Goal: Complete application form

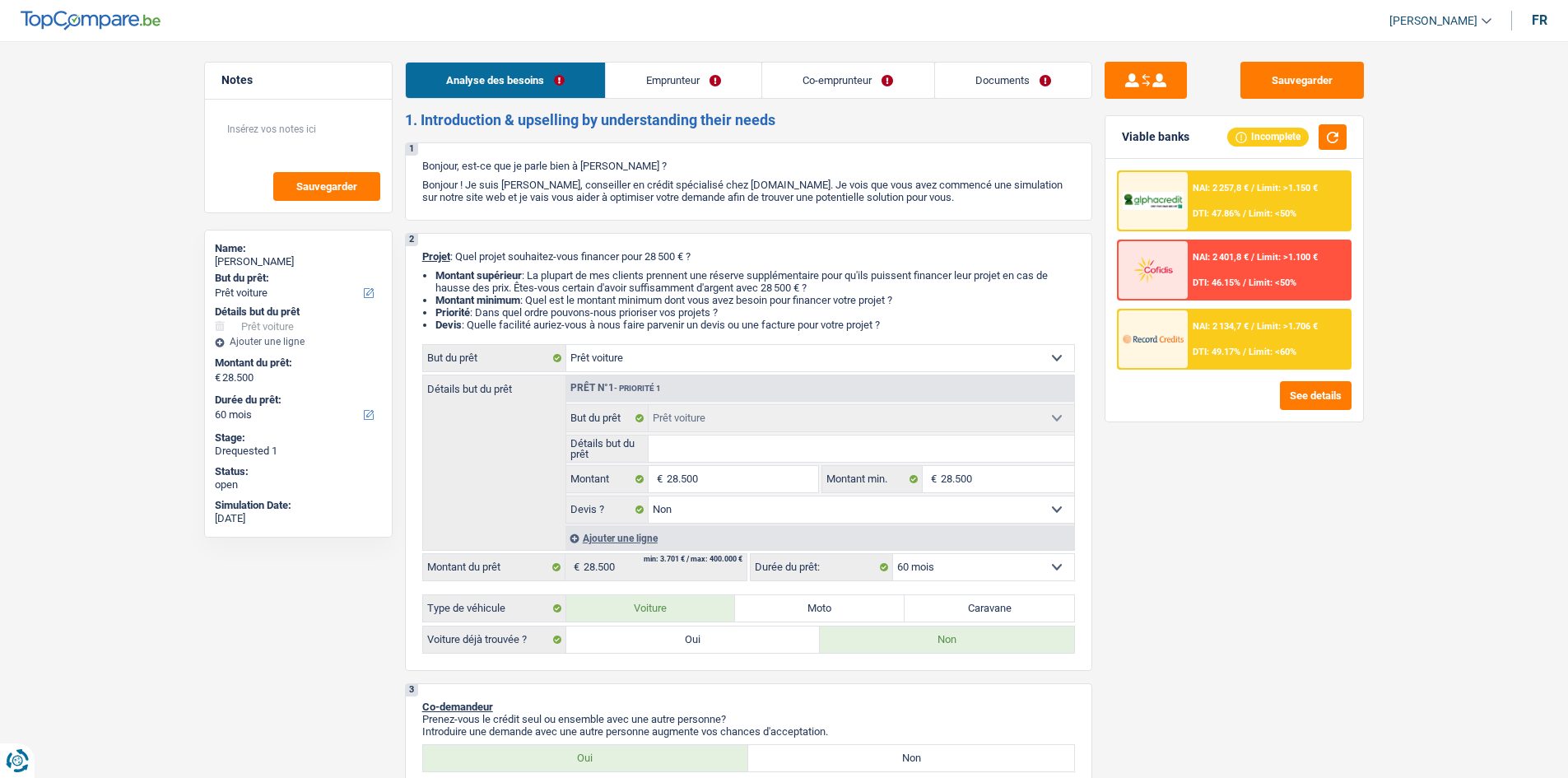
select select "car"
select select "60"
select select "car"
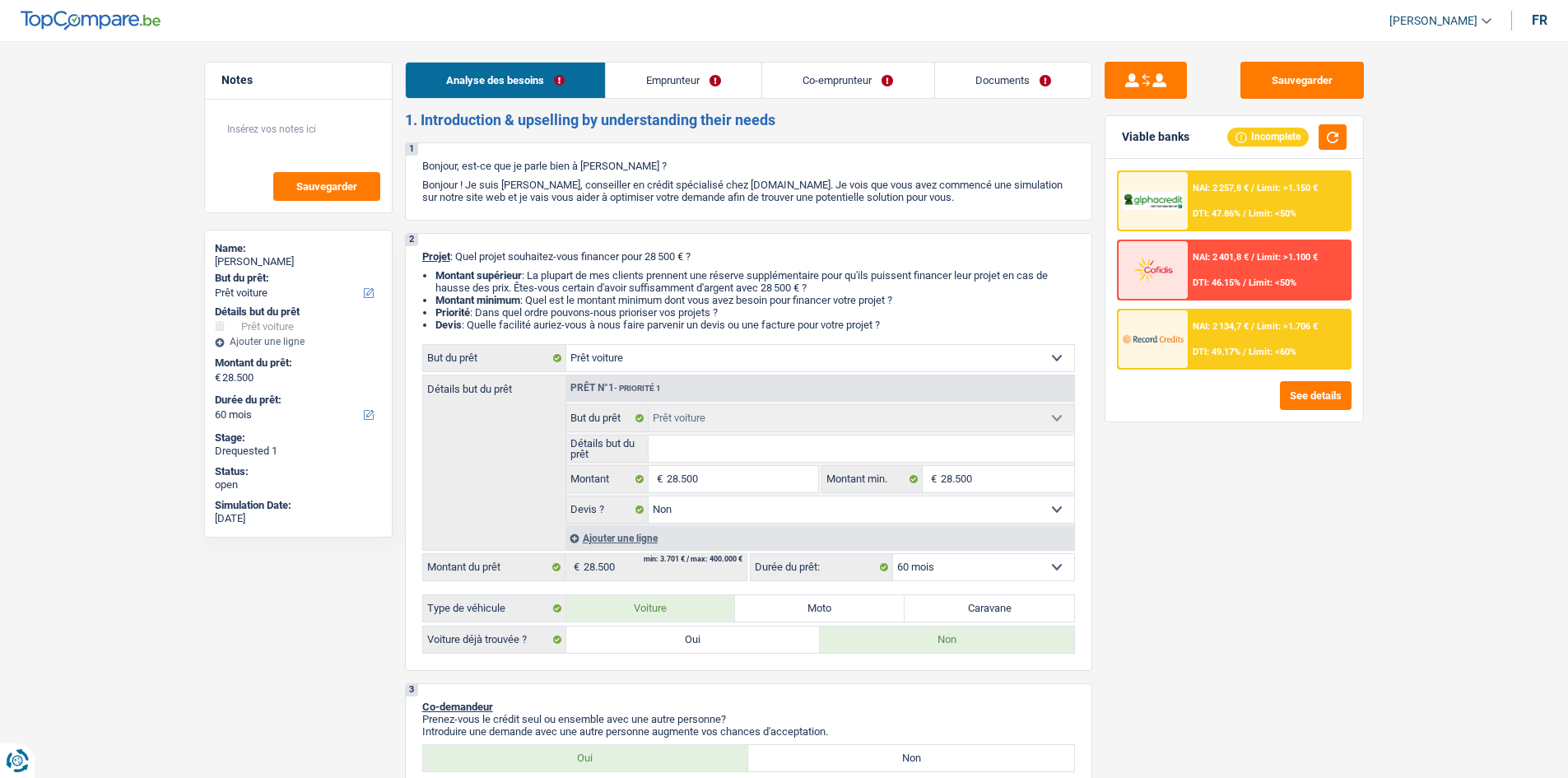
select select "false"
select select "60"
select select "independent"
select select "familyAllowances"
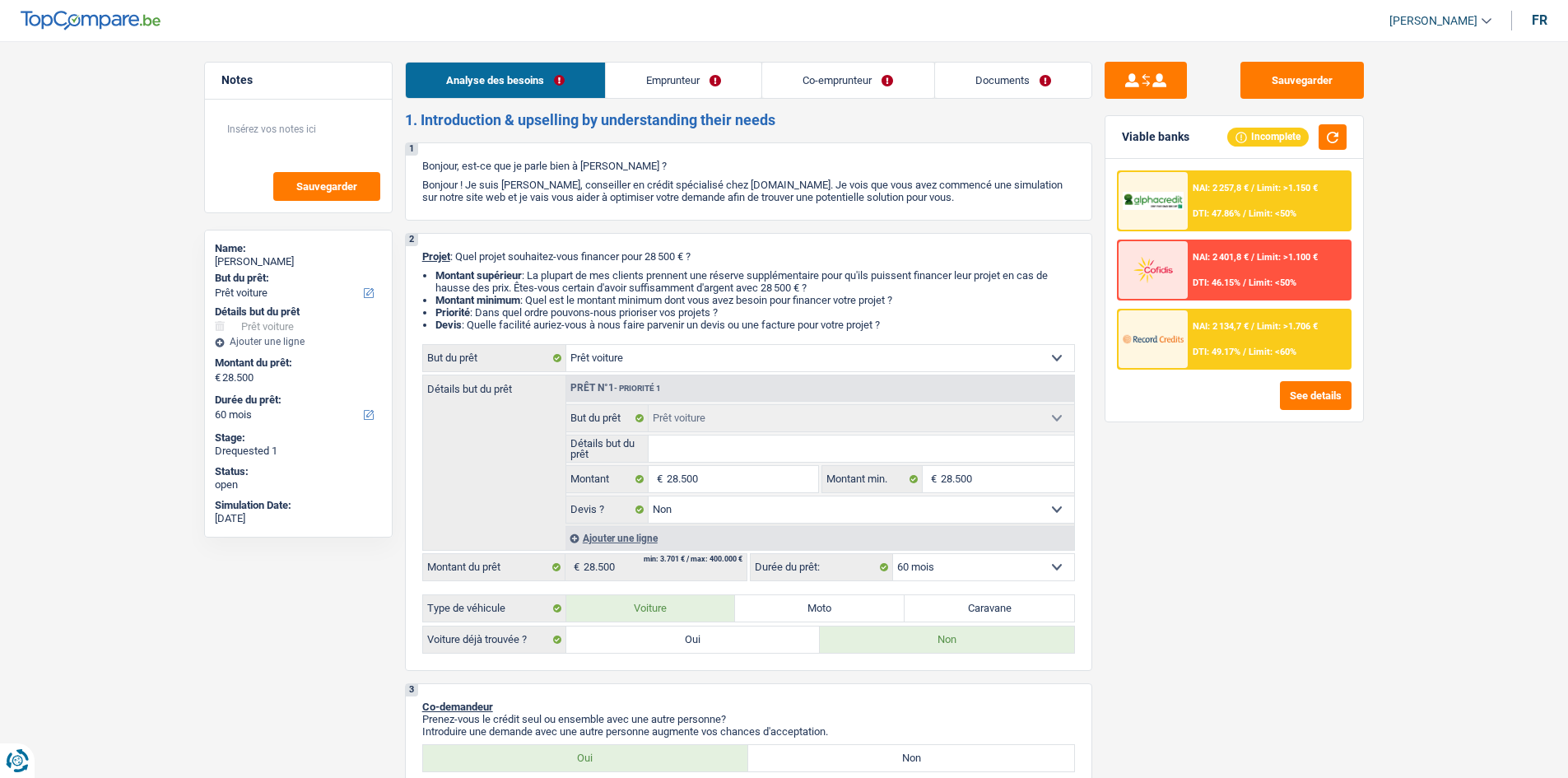
select select "netSalary"
select select "rents"
select select "personalLoan"
select select "familyEvent"
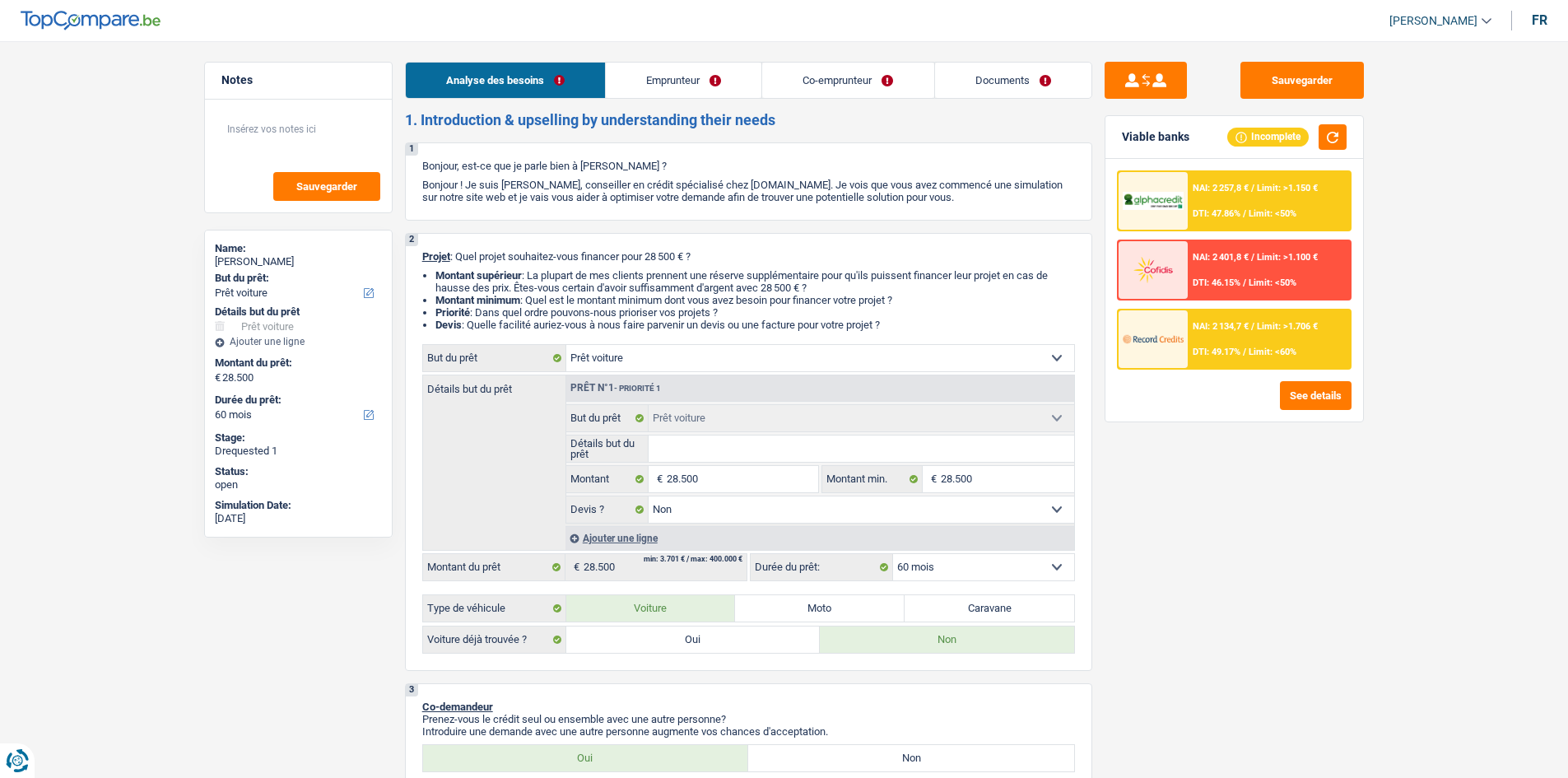
select select "84"
select select "car"
select select "false"
select select "60"
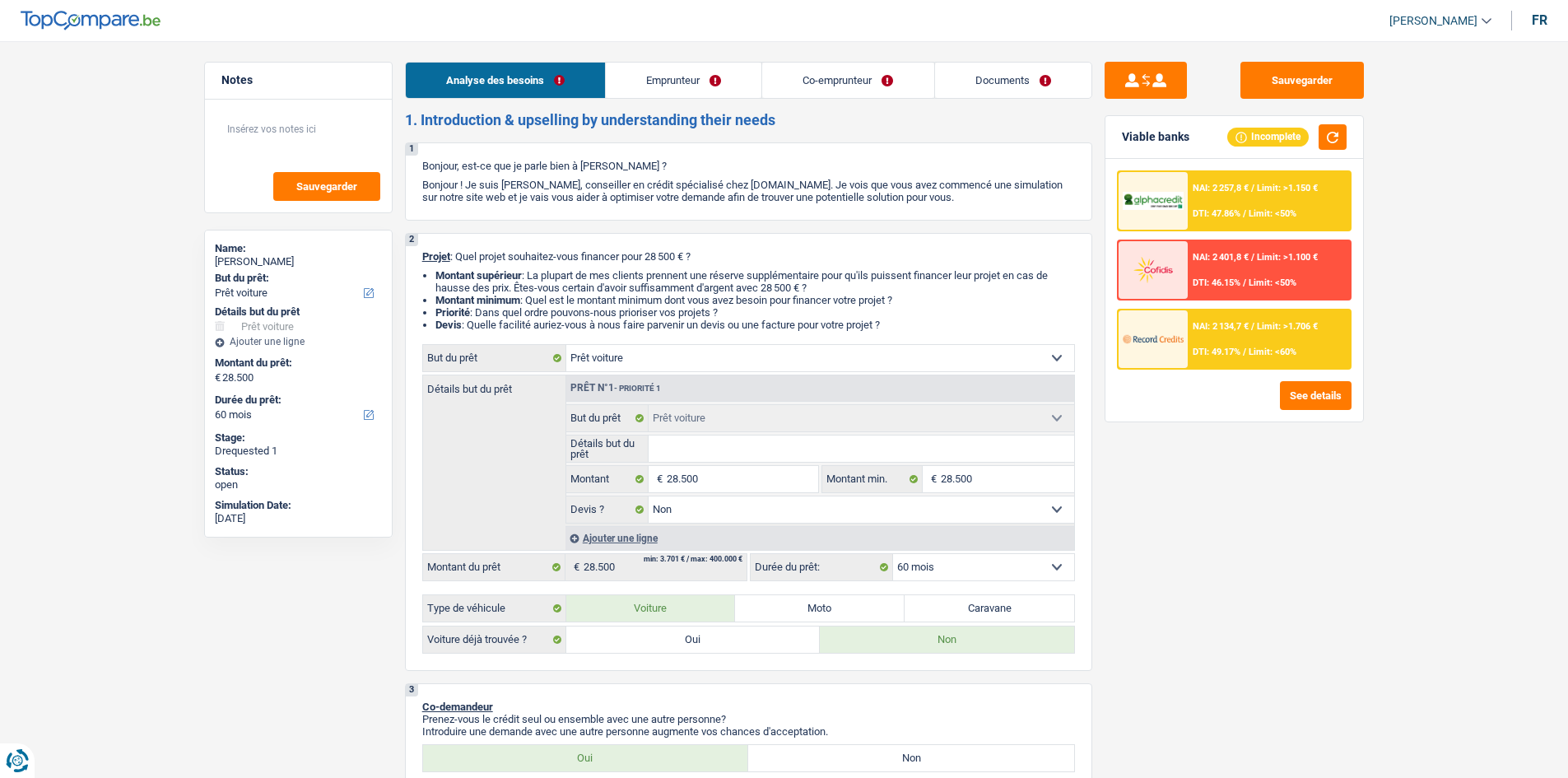
click at [696, 85] on link "Emprunteur" at bounding box center [683, 80] width 155 height 35
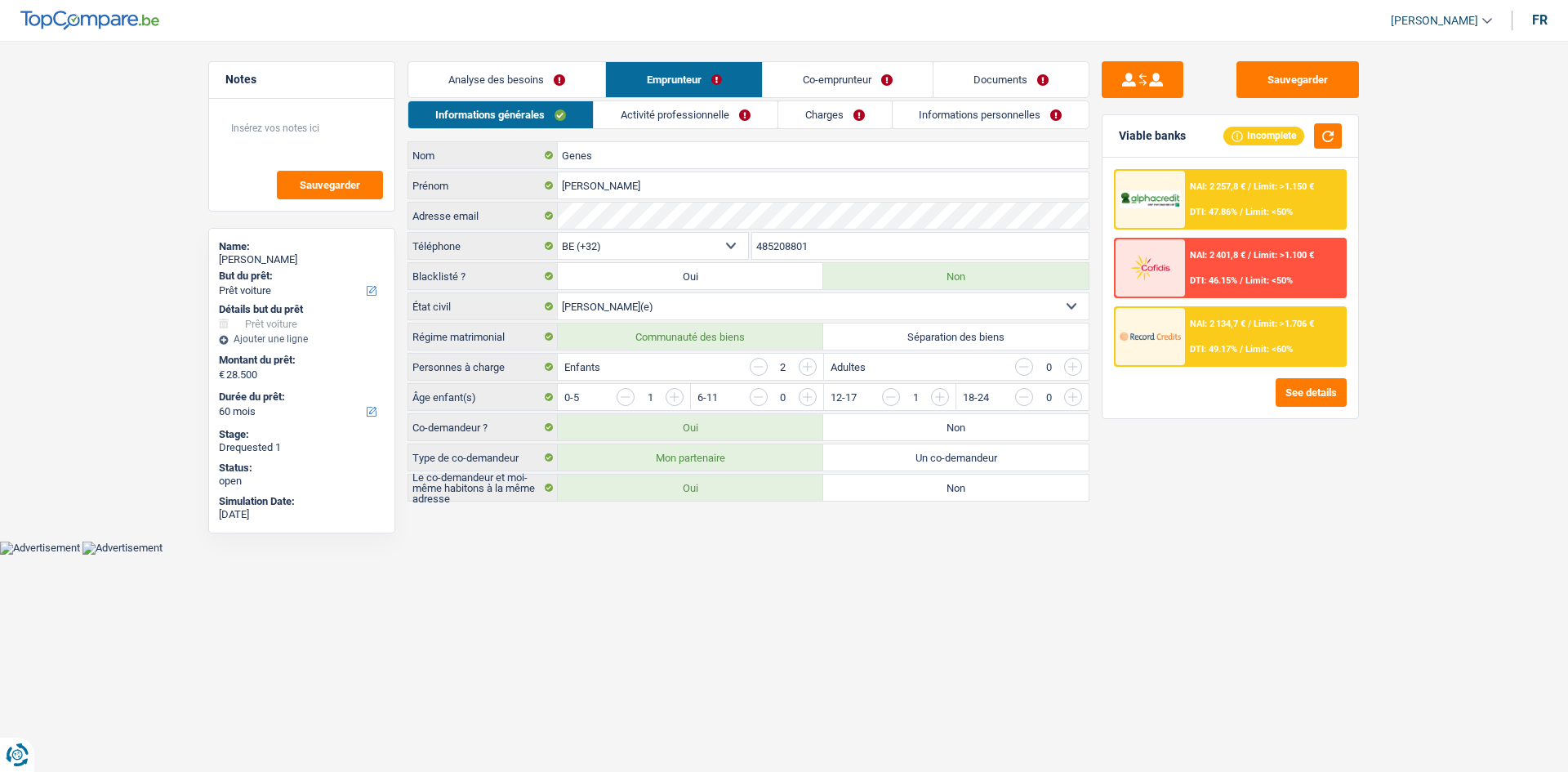
click at [667, 108] on link "Activité professionnelle" at bounding box center [686, 114] width 184 height 27
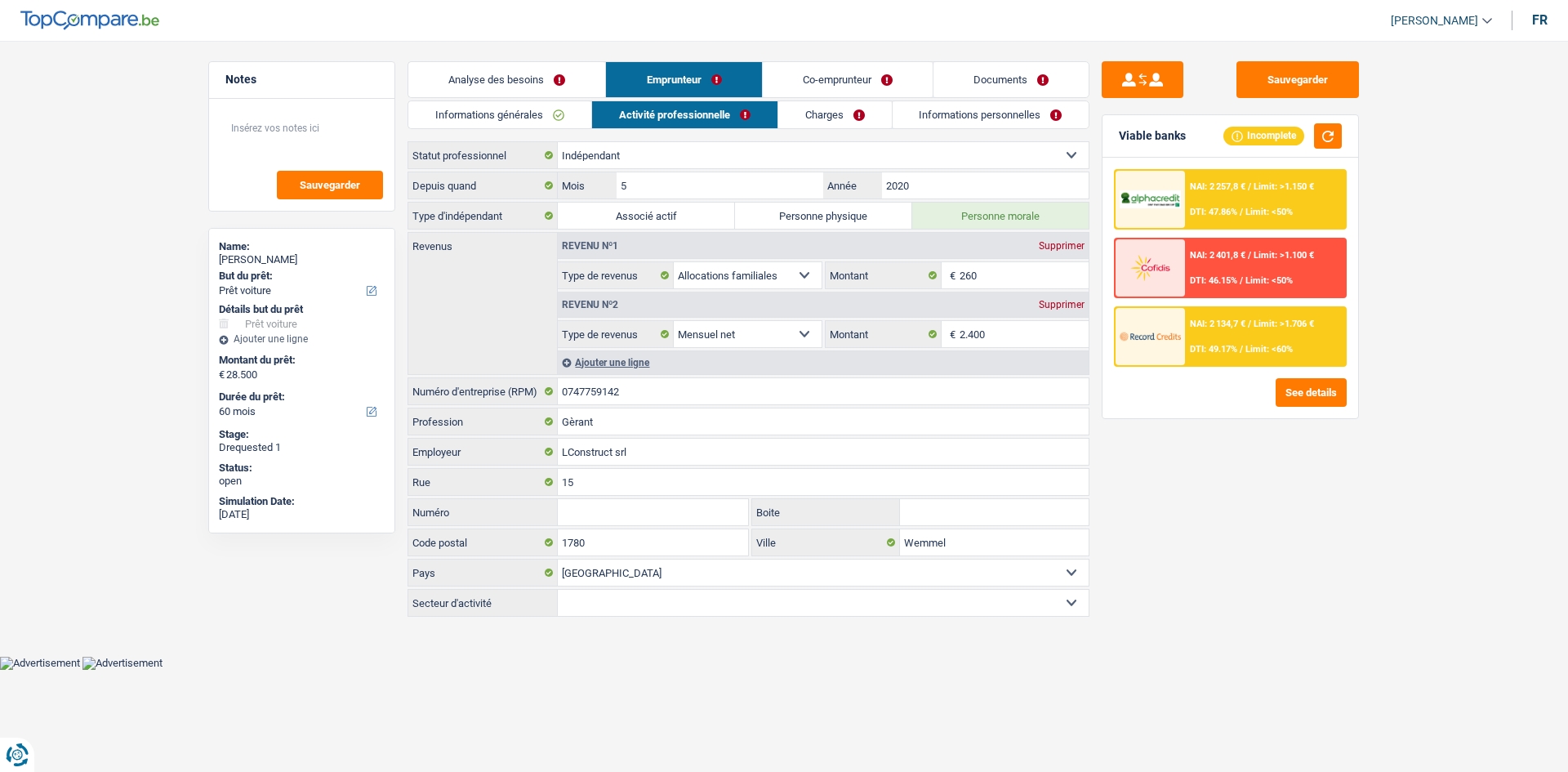
click at [821, 63] on link "Co-emprunteur" at bounding box center [848, 79] width 170 height 35
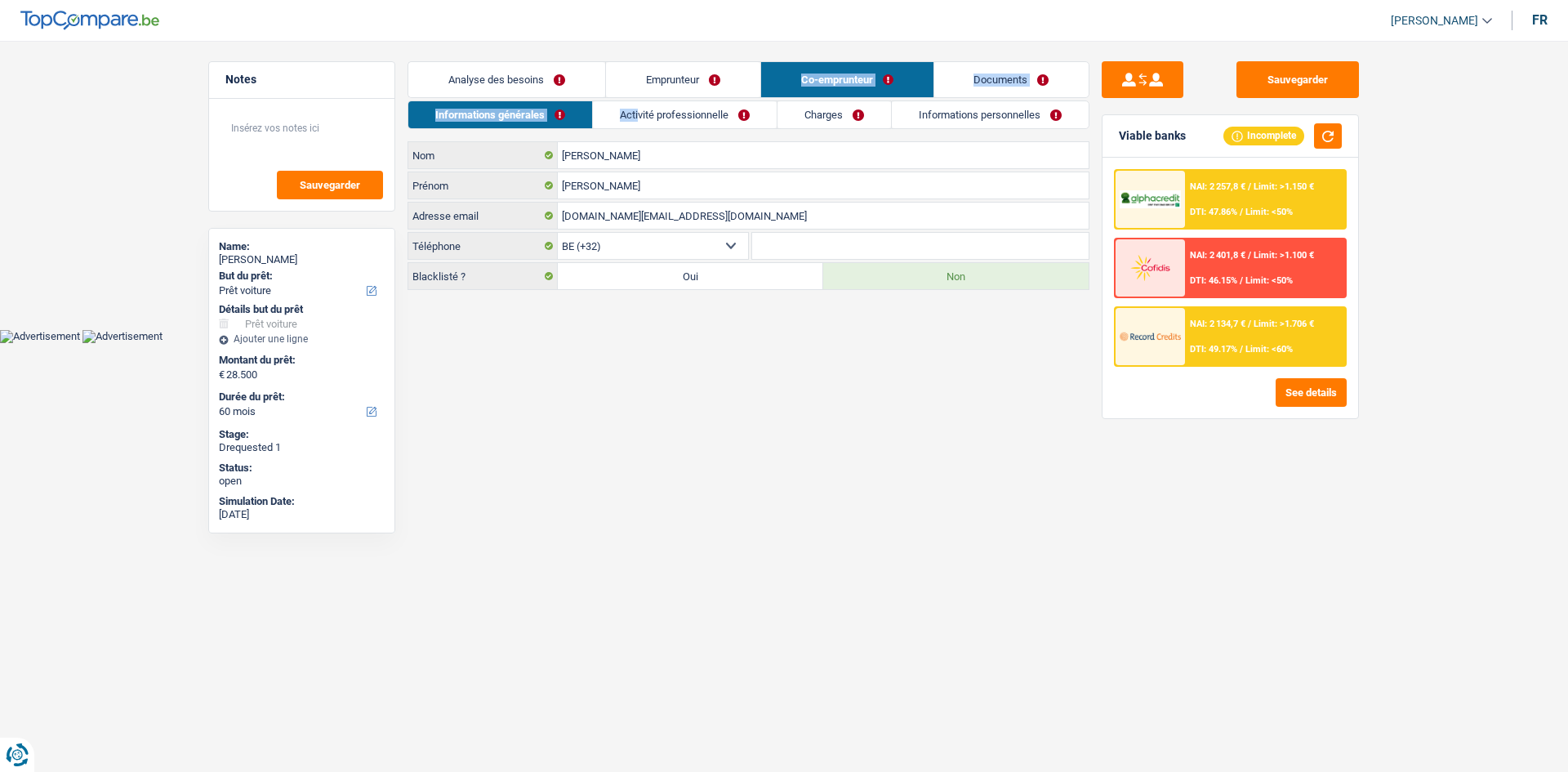
click at [637, 97] on div "Analyse des besoins Emprunteur Co-emprunteur Documents 1. Introduction & upsell…" at bounding box center [748, 176] width 682 height 229
click at [650, 85] on link "Emprunteur" at bounding box center [683, 79] width 154 height 35
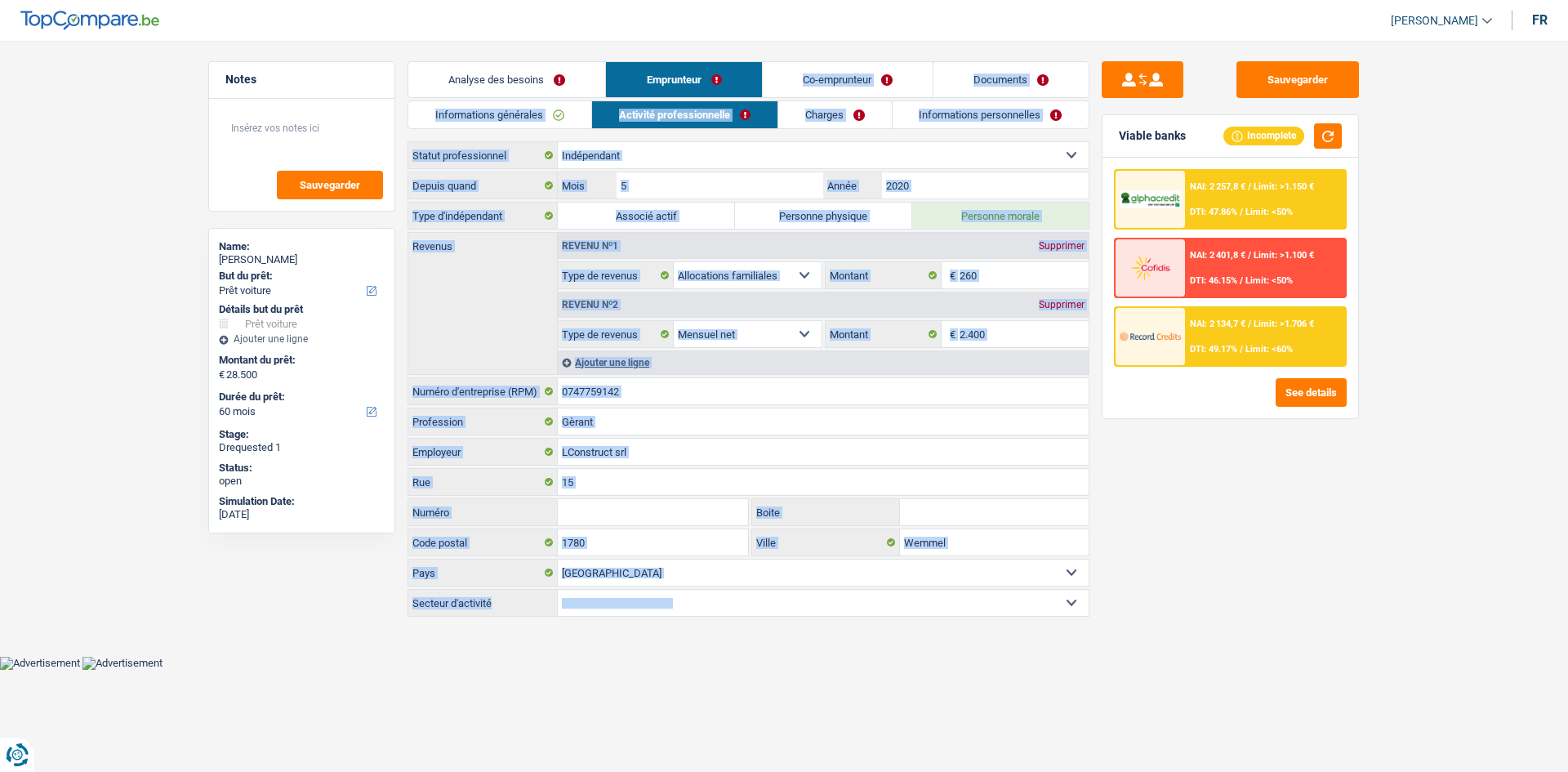
click at [527, 94] on link "Analyse des besoins" at bounding box center [506, 79] width 196 height 35
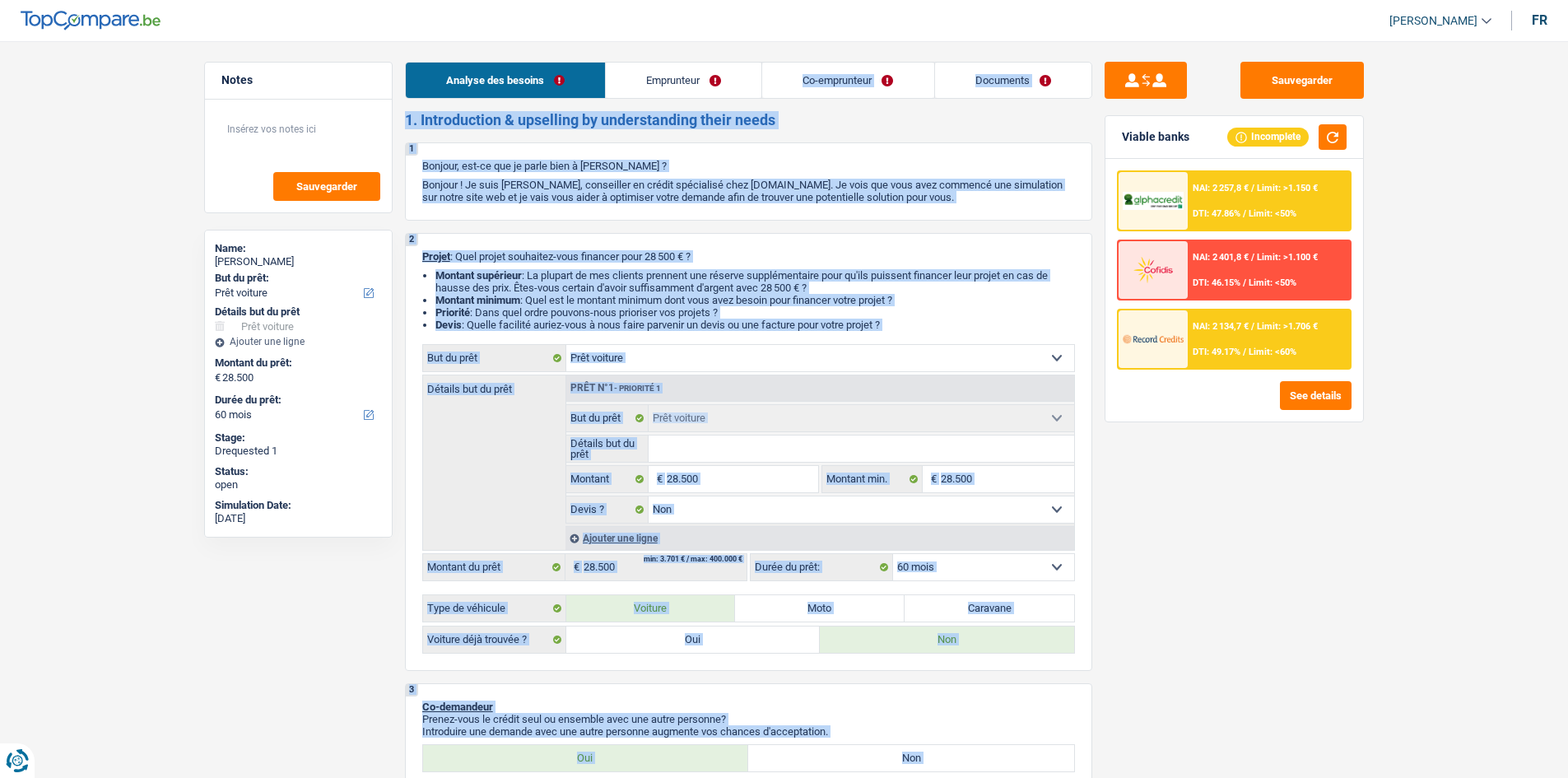
click at [1008, 70] on link "Documents" at bounding box center [1013, 80] width 156 height 35
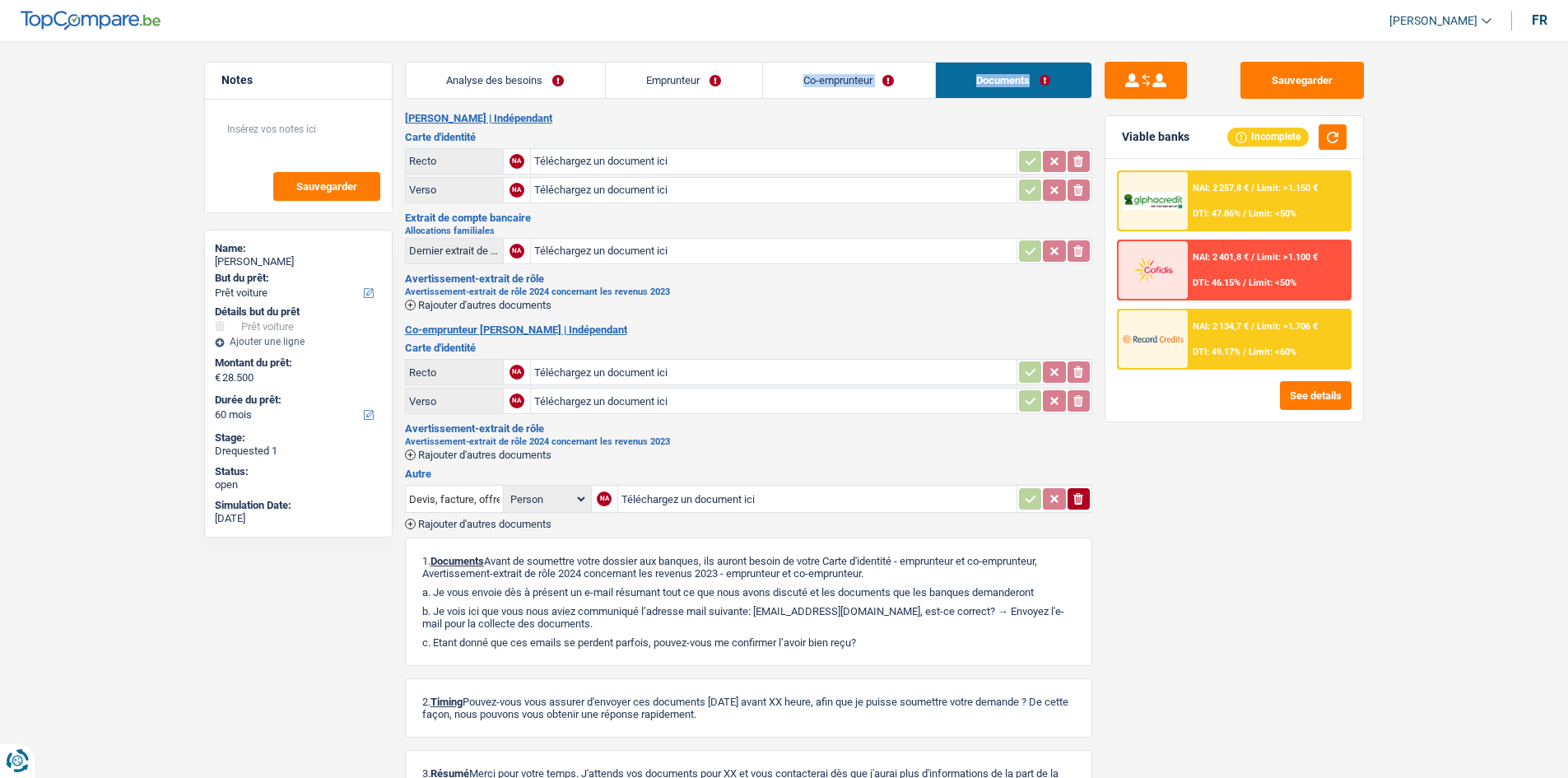
click at [680, 84] on link "Emprunteur" at bounding box center [684, 80] width 156 height 35
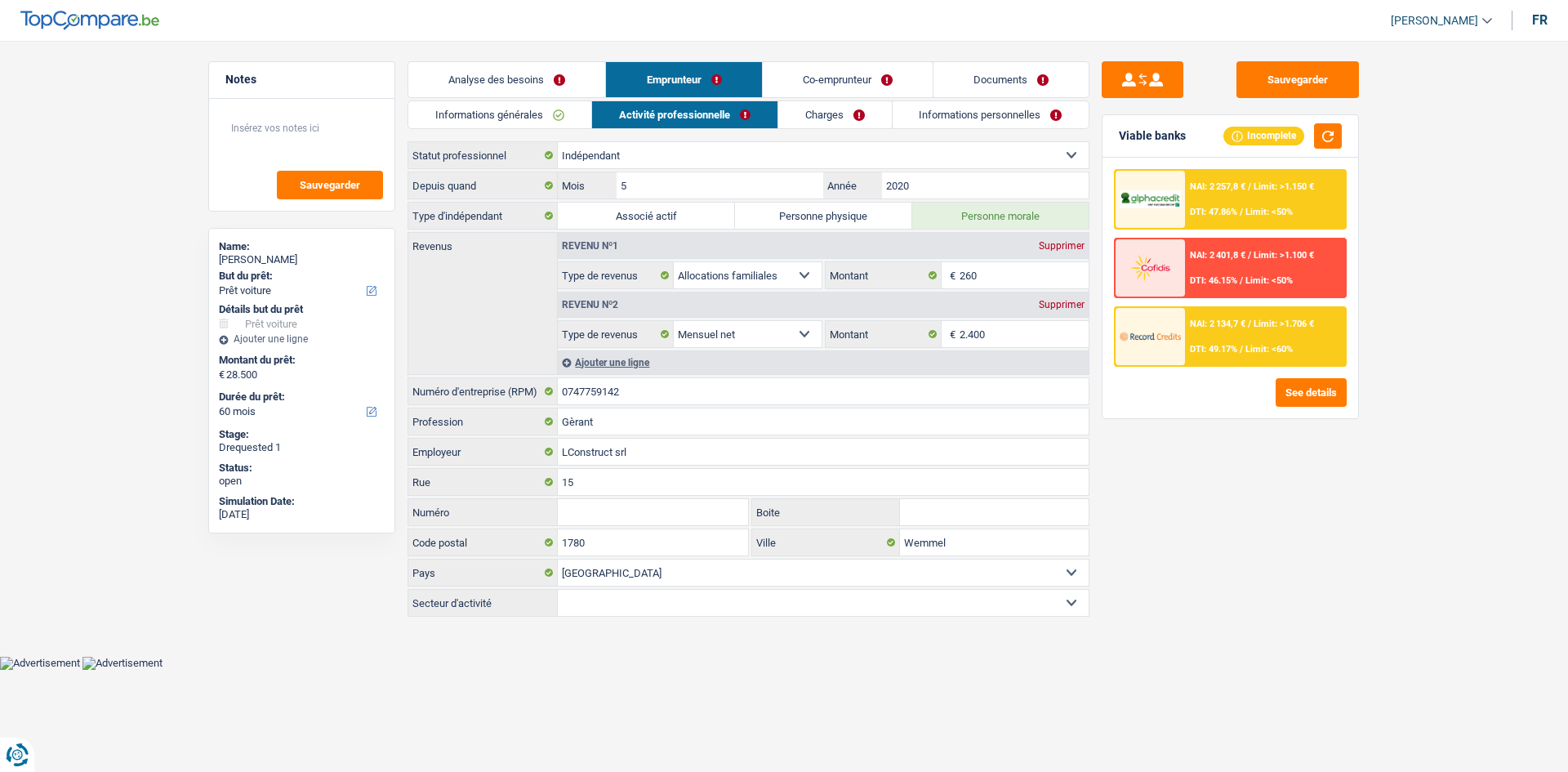
click at [76, 269] on main "Notes Sauvegarder Name: [PERSON_NAME] Genes But du prêt: Confort maison: meuble…" at bounding box center [784, 340] width 1568 height 631
click at [812, 79] on link "Co-emprunteur" at bounding box center [848, 79] width 170 height 35
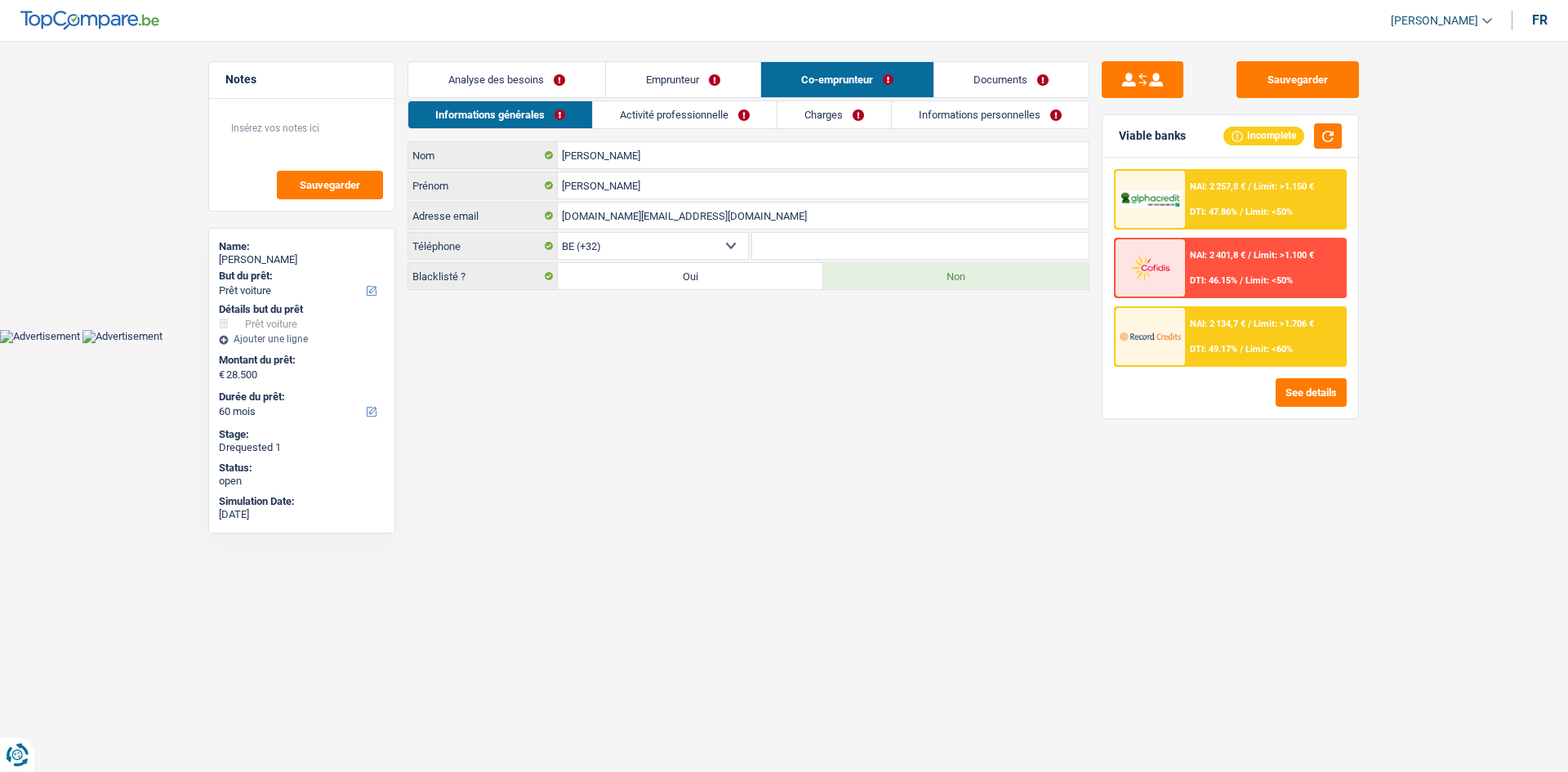
click at [827, 113] on link "Charges" at bounding box center [834, 114] width 113 height 27
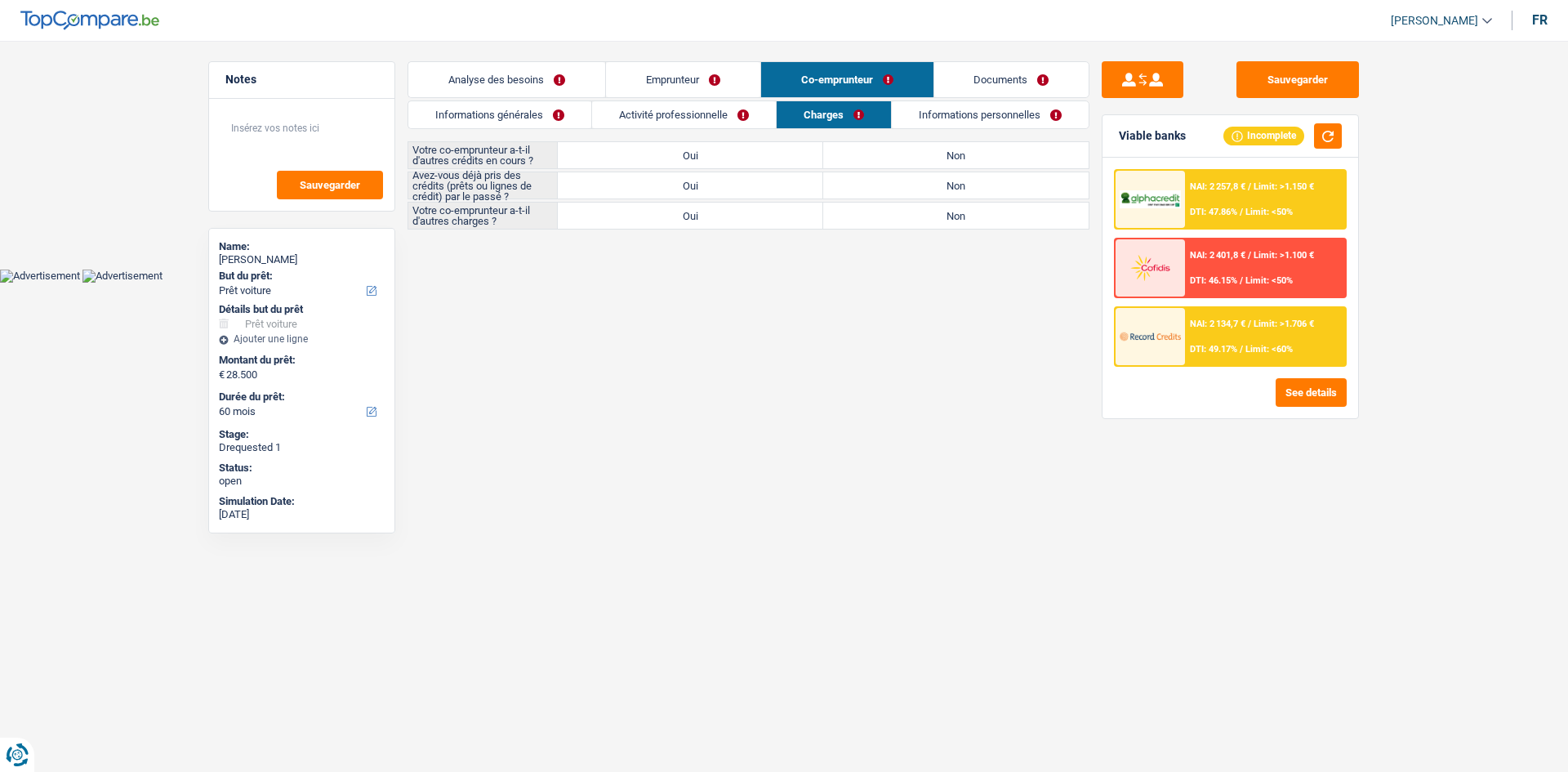
click at [950, 109] on link "Informations personnelles" at bounding box center [990, 114] width 196 height 27
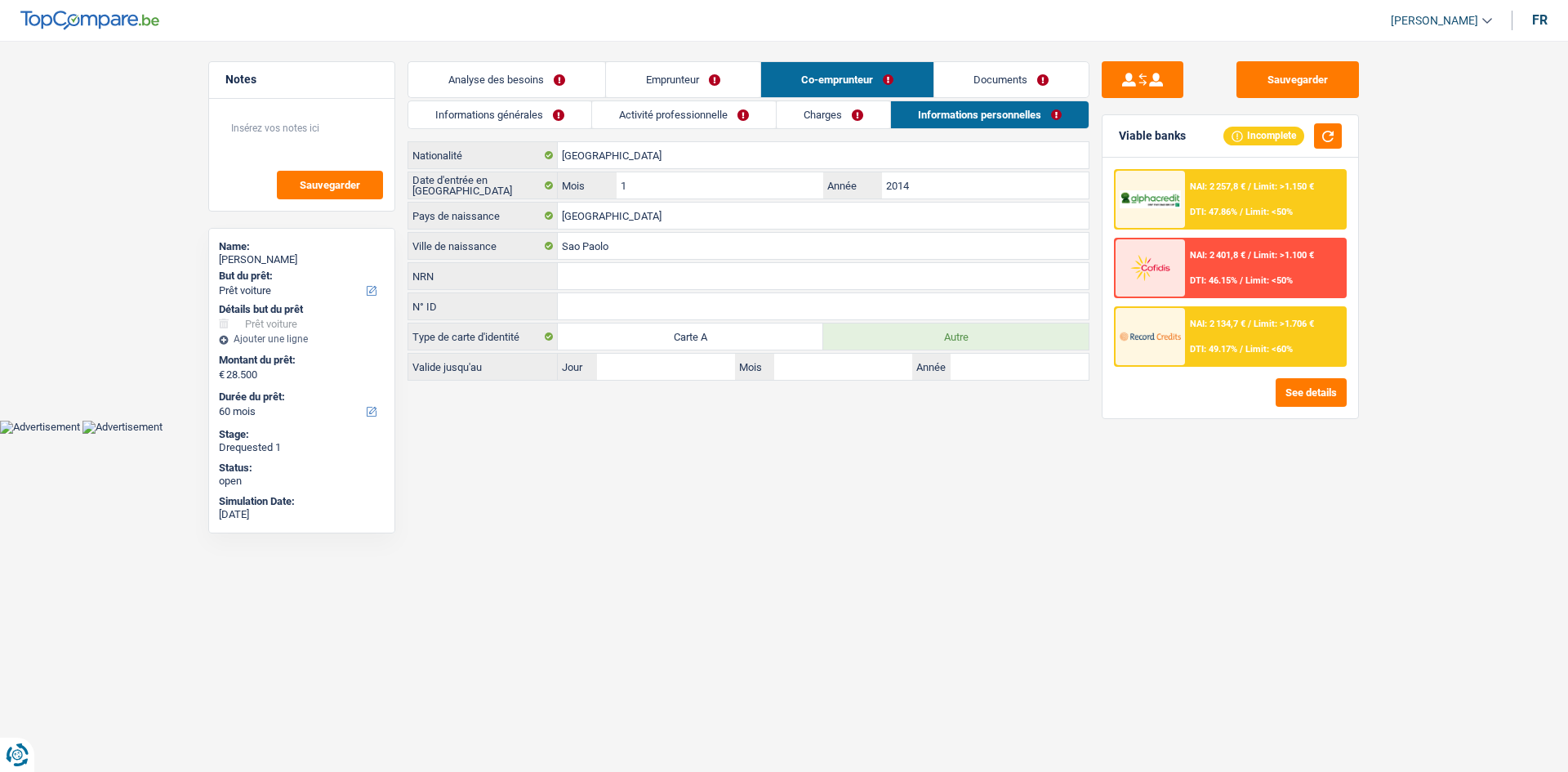
click at [853, 108] on link "Charges" at bounding box center [833, 114] width 113 height 27
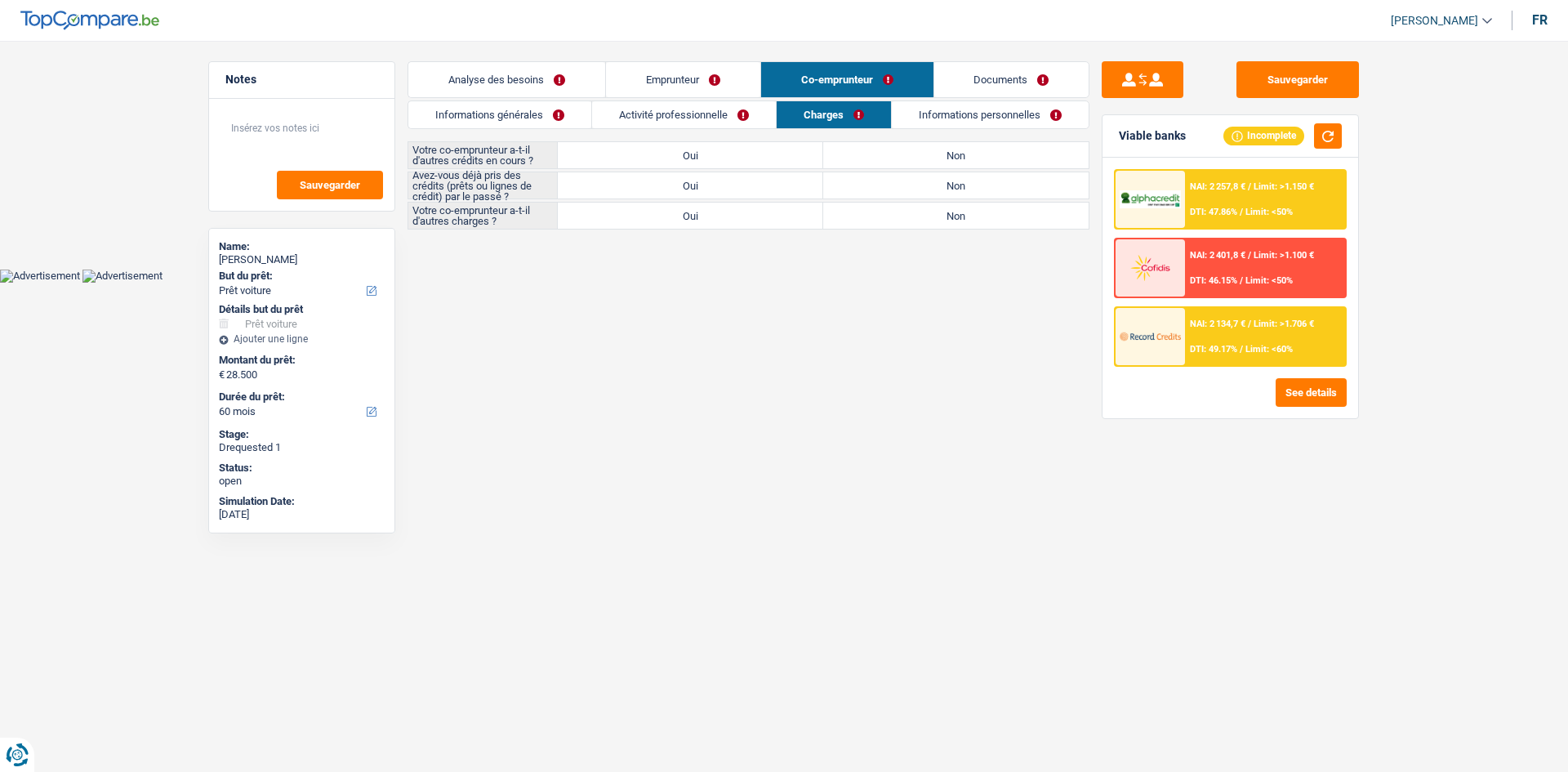
click at [974, 78] on link "Documents" at bounding box center [1012, 79] width 155 height 35
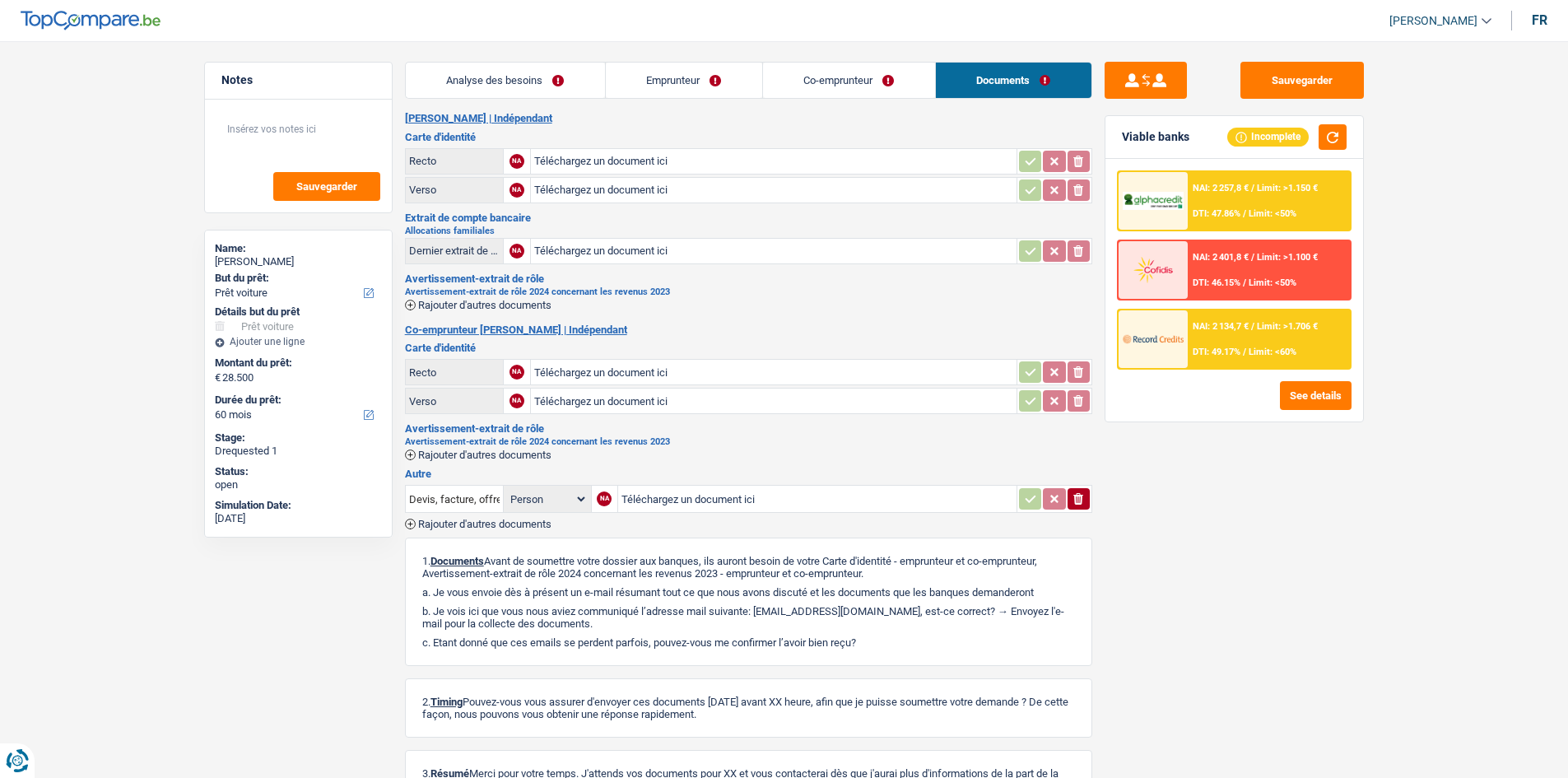
click at [485, 89] on link "Analyse des besoins" at bounding box center [505, 80] width 199 height 35
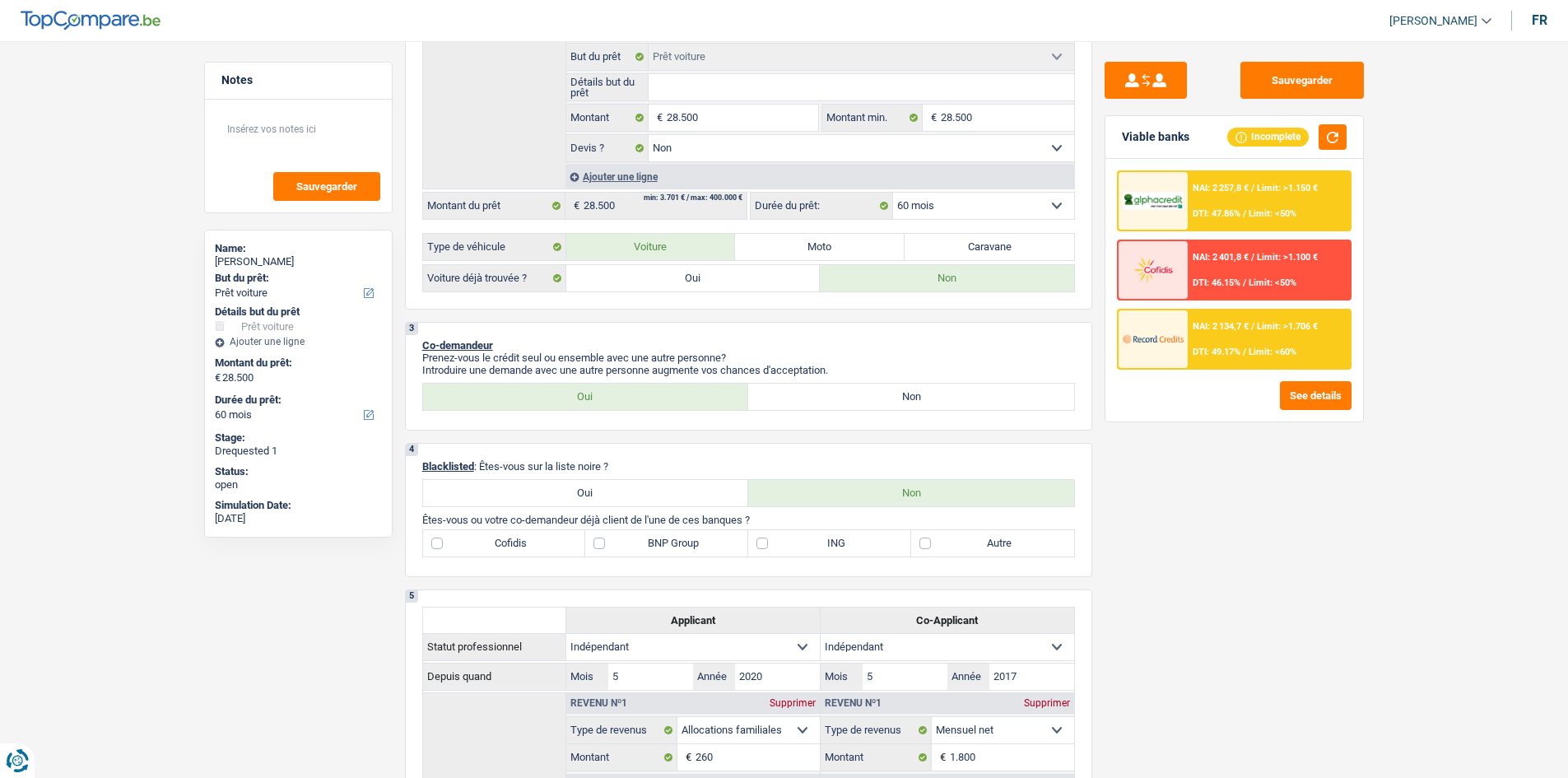
scroll to position [165, 0]
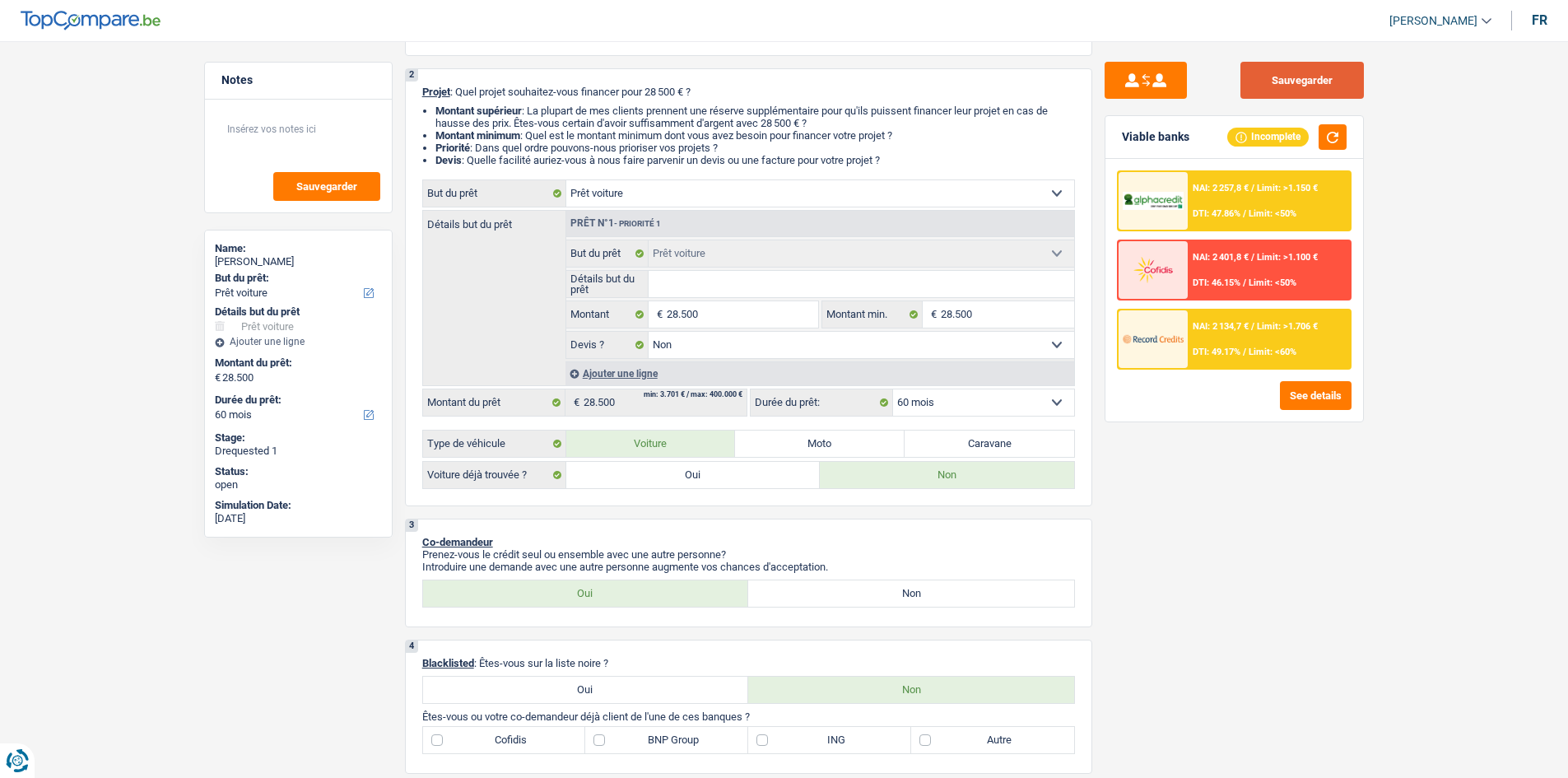
click at [1266, 86] on button "Sauvegarder" at bounding box center [1302, 80] width 124 height 37
